Goal: Check status: Check status

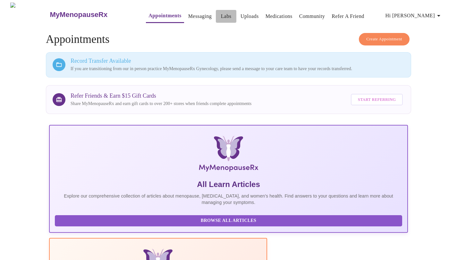
click at [221, 12] on link "Labs" at bounding box center [226, 16] width 11 height 9
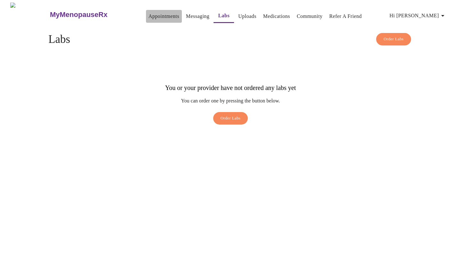
click at [154, 16] on link "Appointments" at bounding box center [164, 16] width 31 height 9
